Goal: Task Accomplishment & Management: Use online tool/utility

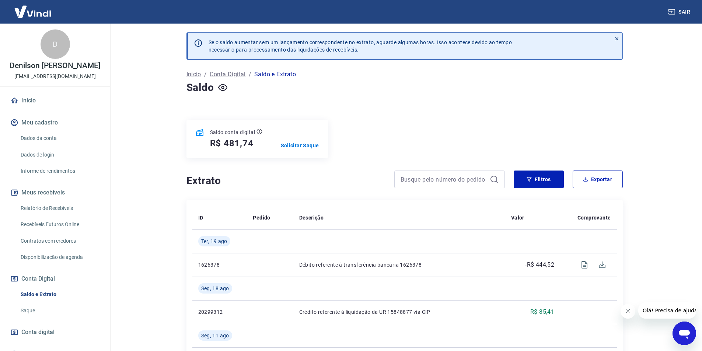
click at [306, 146] on p "Solicitar Saque" at bounding box center [300, 145] width 38 height 7
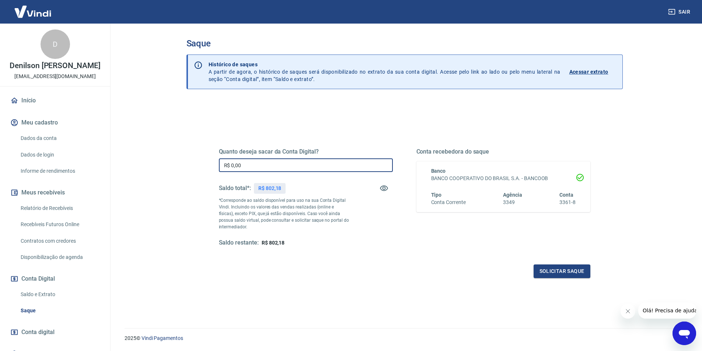
click at [259, 164] on input "R$ 0,00" at bounding box center [306, 165] width 174 height 14
type input "R$ 802,18"
click at [560, 274] on button "Solicitar saque" at bounding box center [562, 272] width 57 height 14
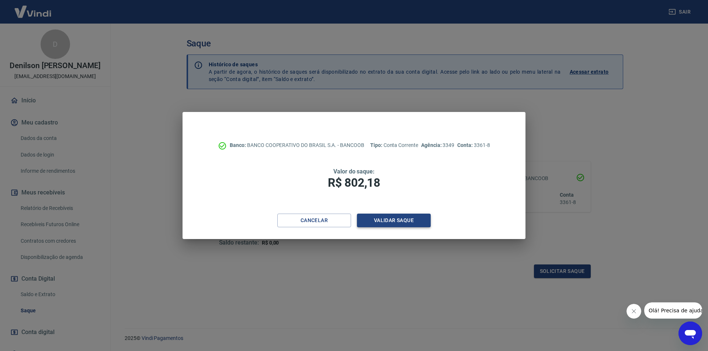
click at [388, 220] on button "Validar saque" at bounding box center [394, 221] width 74 height 14
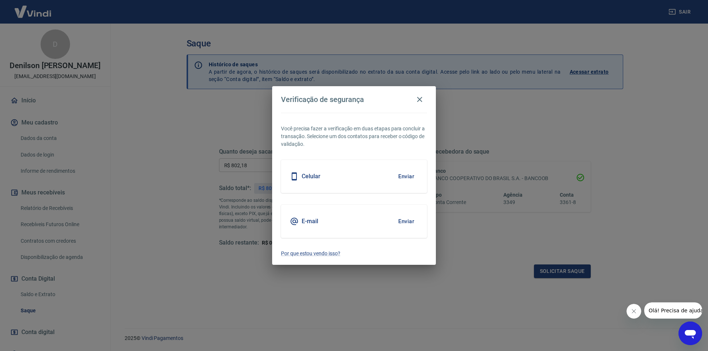
click at [408, 221] on button "Enviar" at bounding box center [406, 221] width 24 height 15
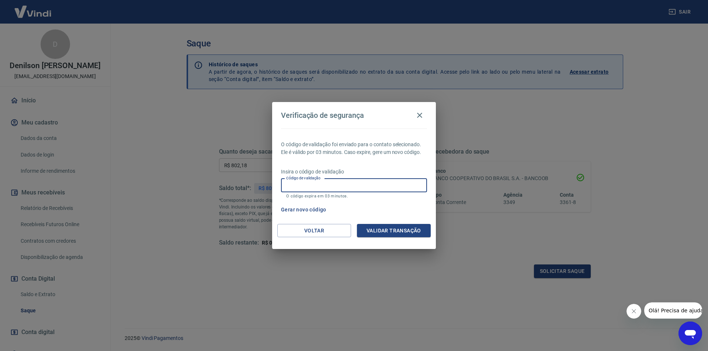
click at [317, 187] on input "Código de validação" at bounding box center [354, 186] width 146 height 14
type input "408926"
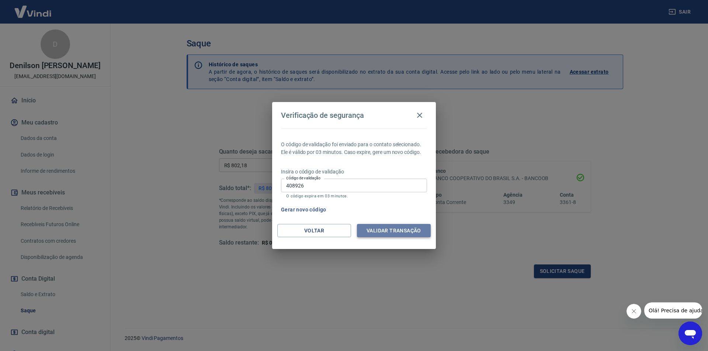
click at [390, 233] on button "Validar transação" at bounding box center [394, 231] width 74 height 14
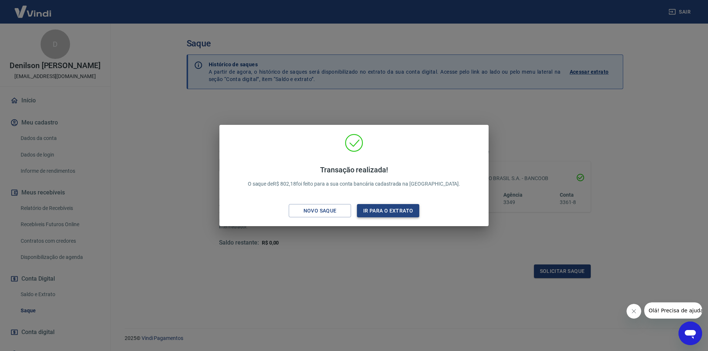
click at [378, 206] on button "Ir para o extrato" at bounding box center [388, 211] width 62 height 14
